Goal: Check status: Check status

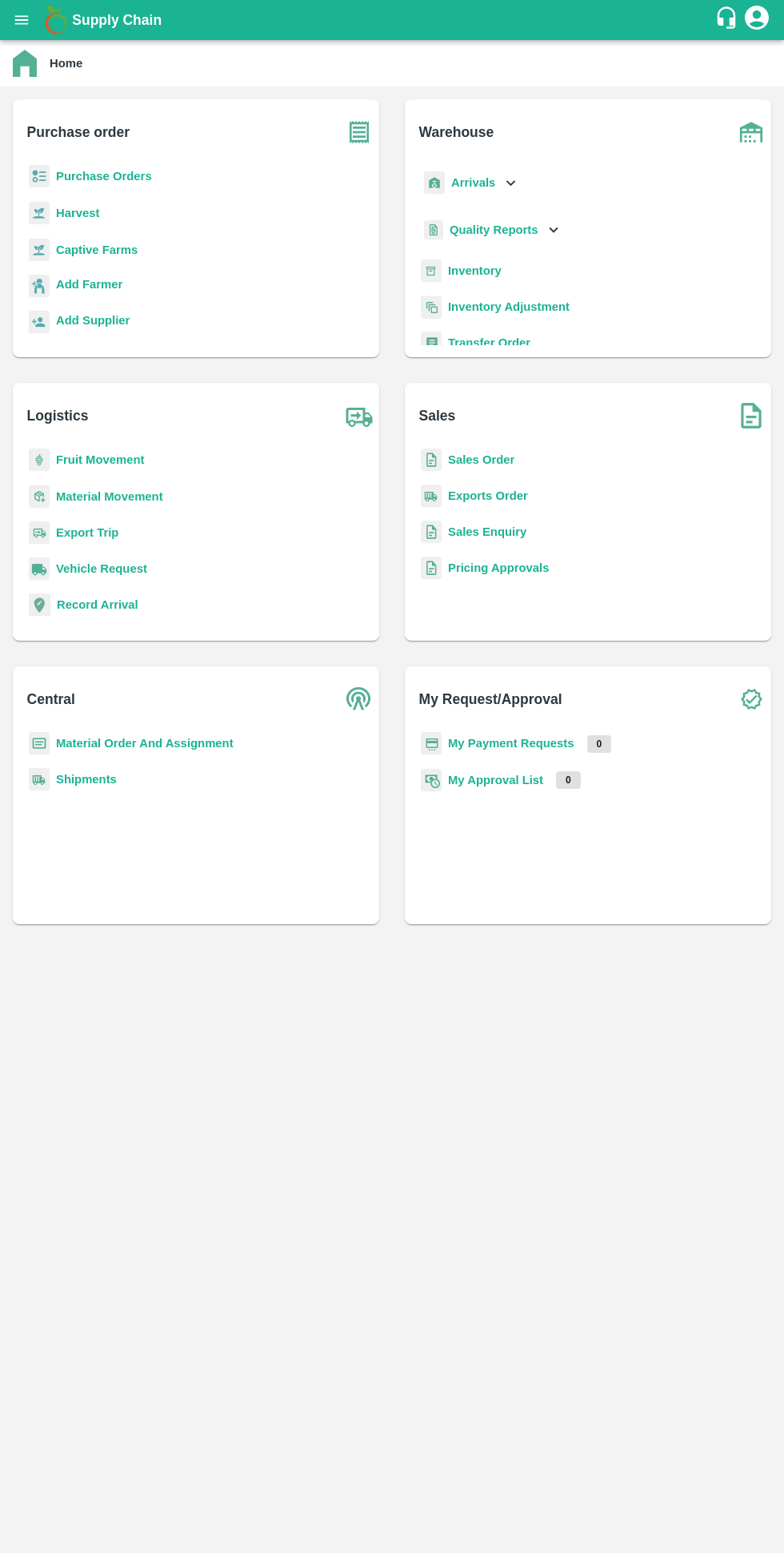
click at [461, 743] on b "My Payment Requests" at bounding box center [512, 742] width 127 height 13
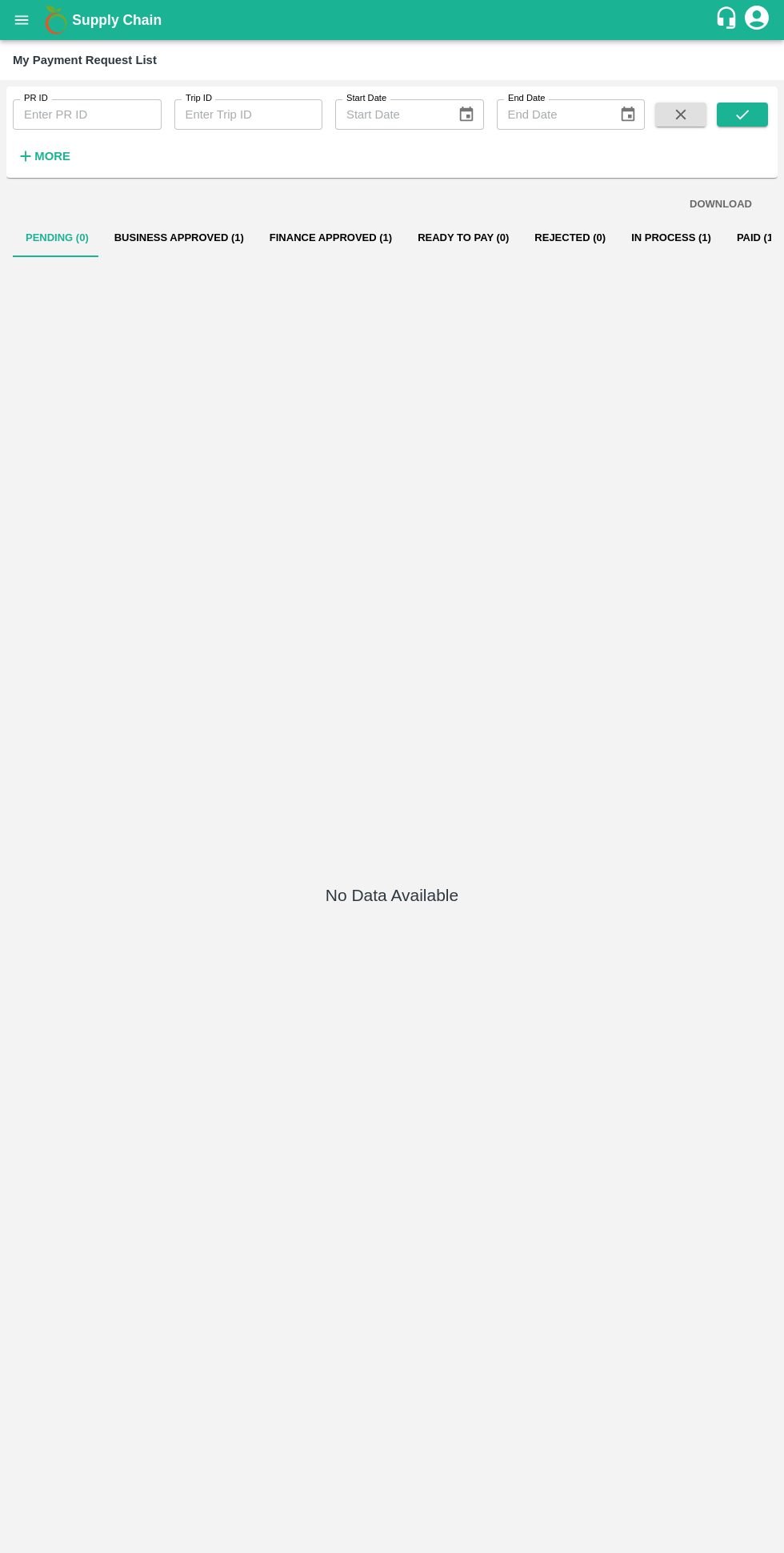
click at [624, 237] on button "In Process (1)" at bounding box center [671, 237] width 105 height 38
click at [196, 237] on button "Business Approved (1)" at bounding box center [179, 237] width 155 height 38
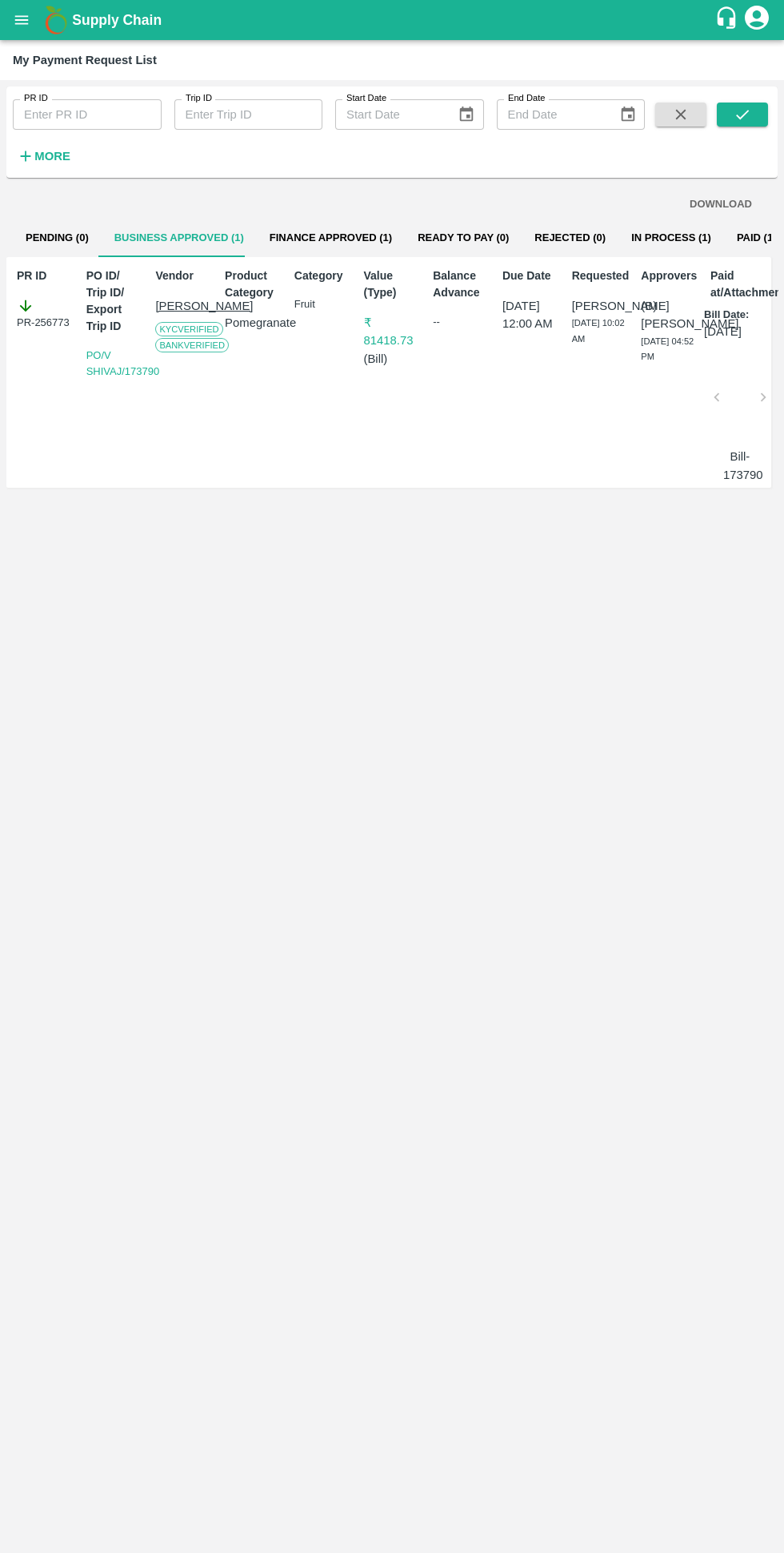
click at [637, 235] on button "In Process (1)" at bounding box center [671, 237] width 105 height 38
